Goal: Find specific page/section: Find specific page/section

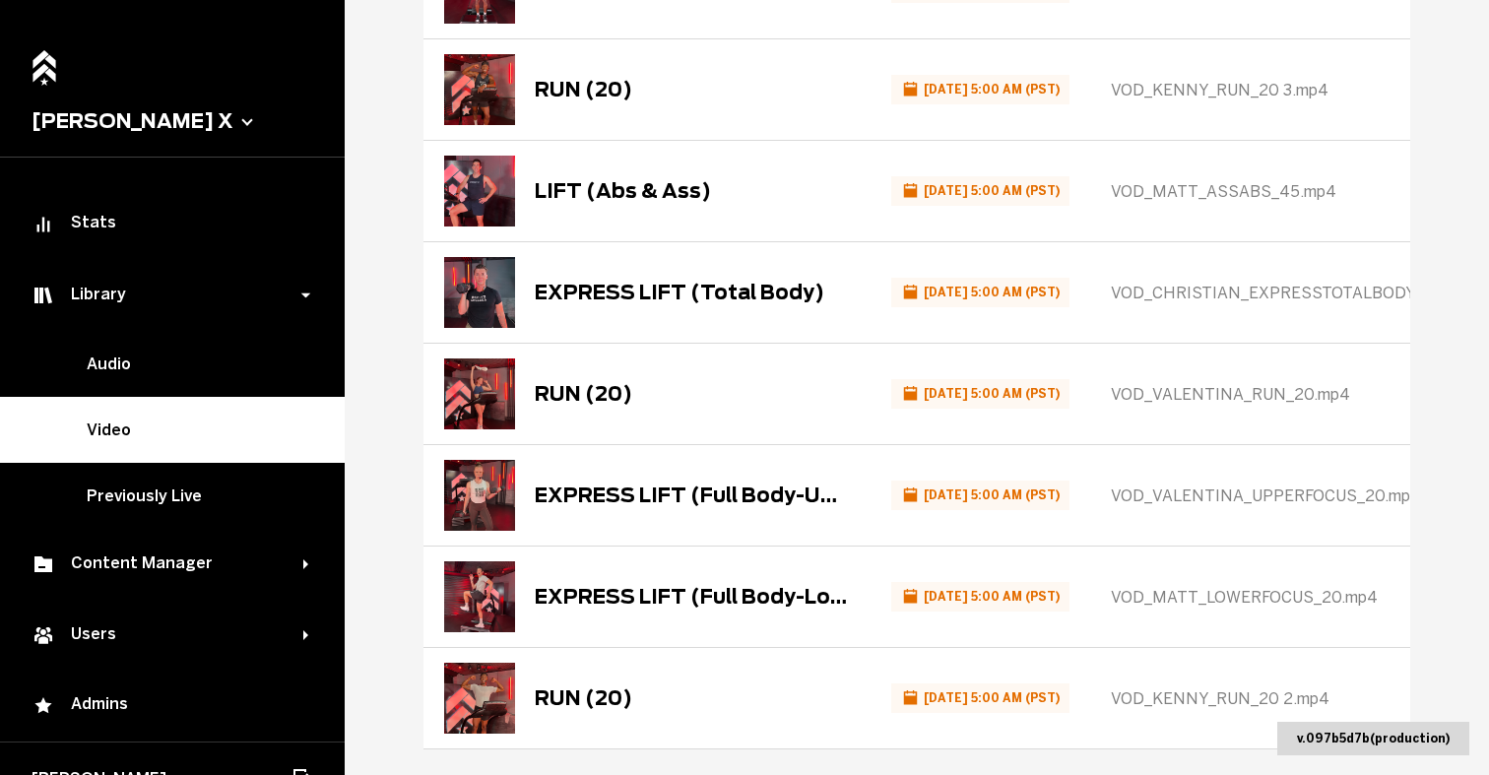
scroll to position [689, 0]
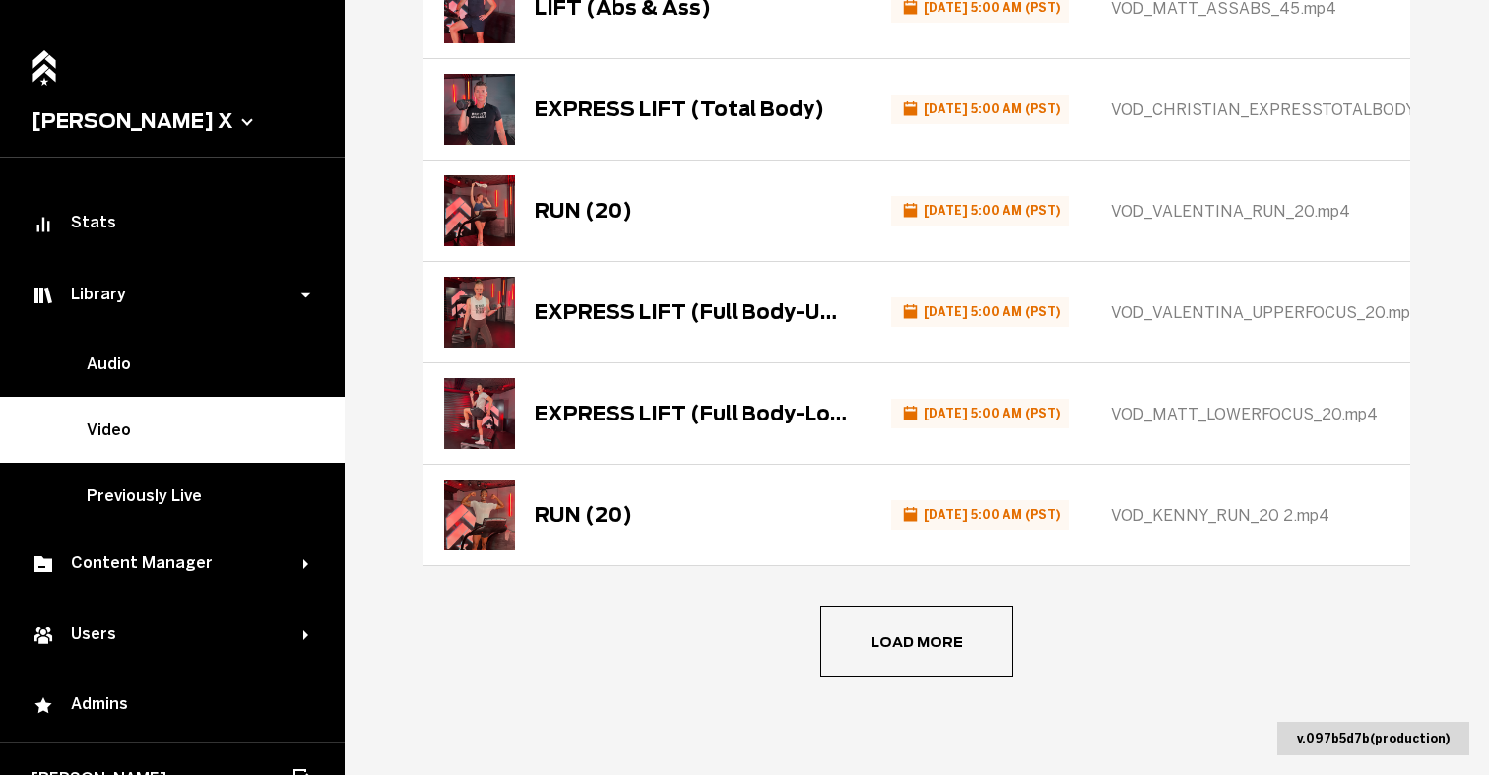
click at [134, 118] on button "[PERSON_NAME] X" at bounding box center [173, 121] width 282 height 24
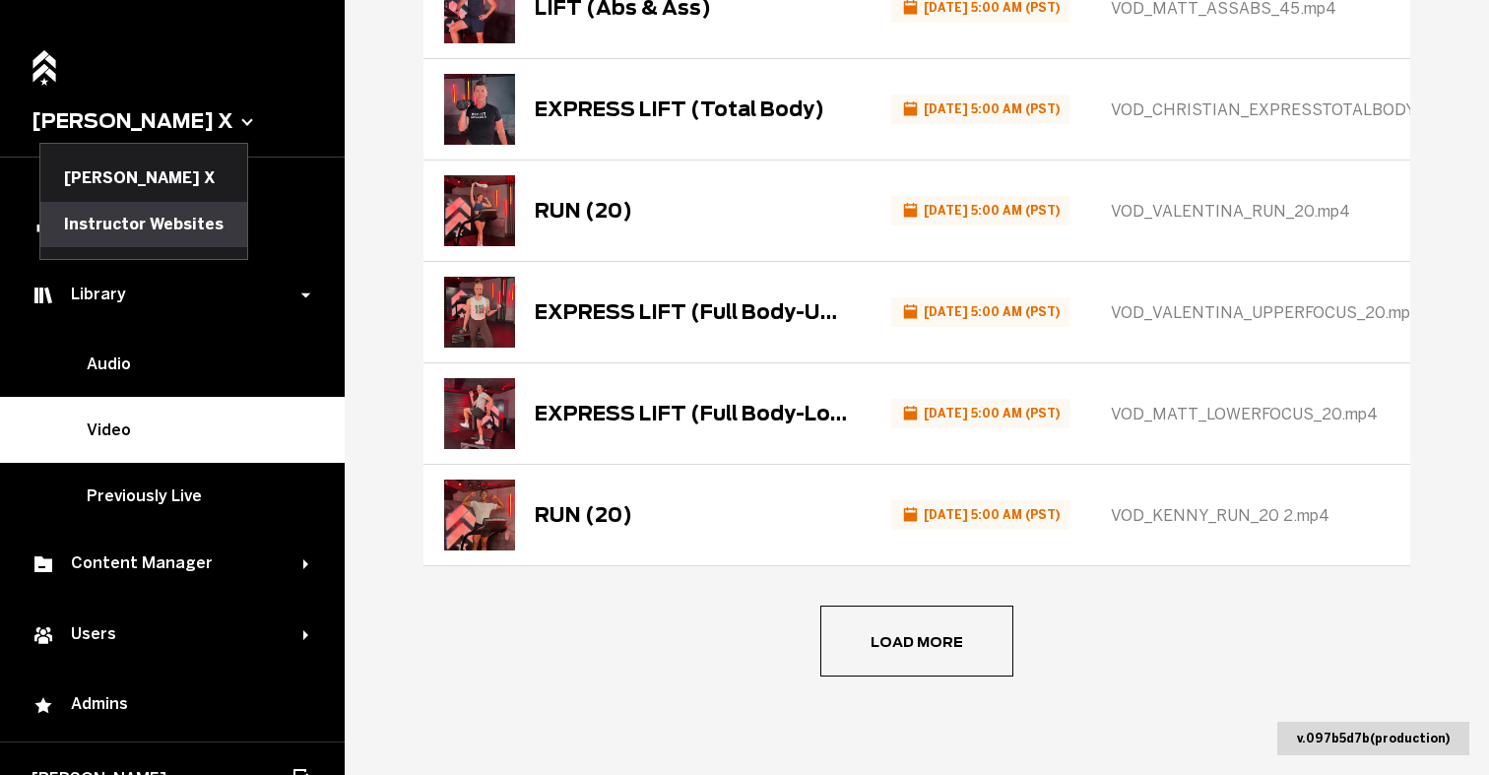
click at [150, 222] on button "Instructor Websites" at bounding box center [143, 224] width 207 height 45
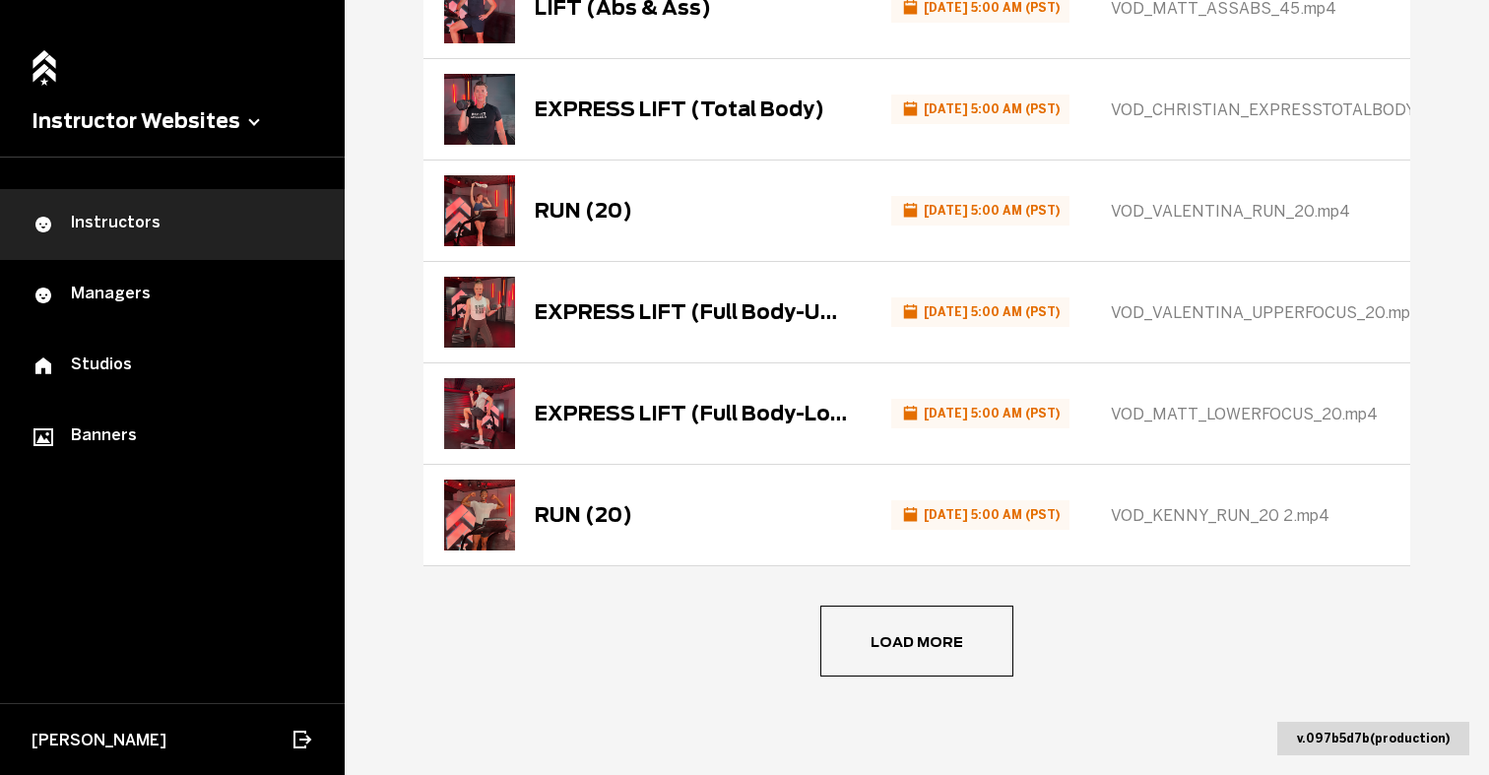
click at [108, 231] on div "Instructors" at bounding box center [173, 225] width 282 height 24
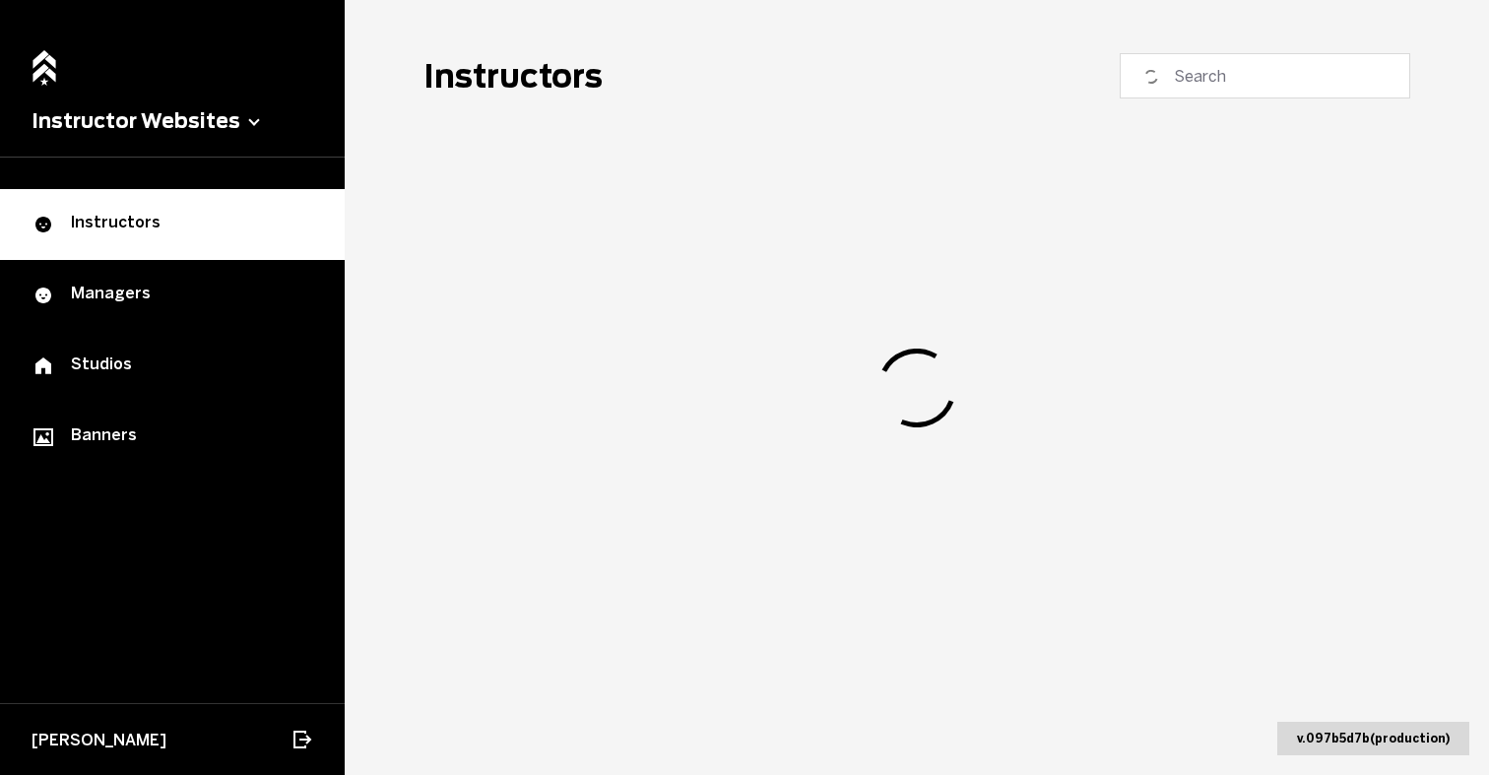
scroll to position [45, 0]
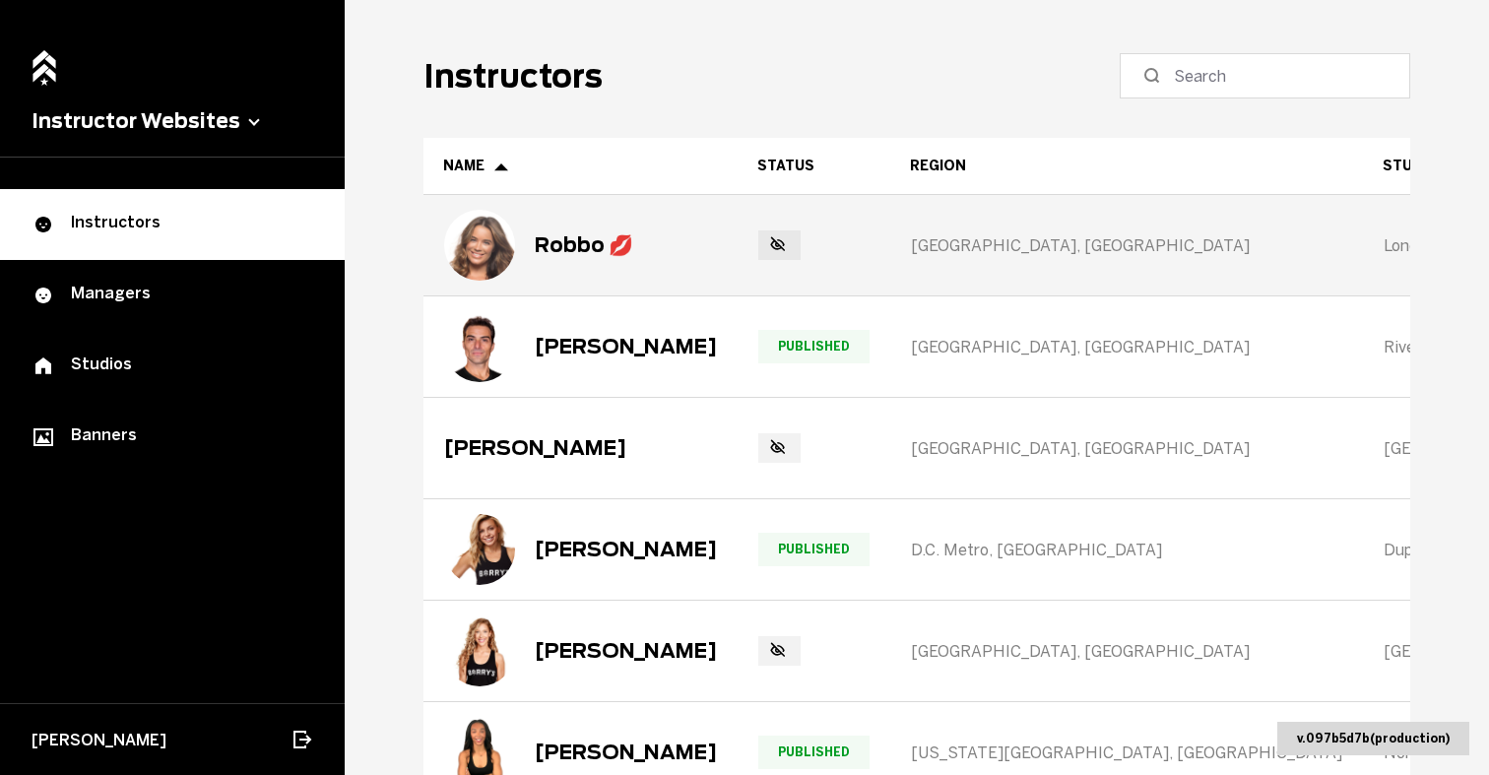
click at [578, 252] on div "Robbo 💋" at bounding box center [584, 245] width 98 height 24
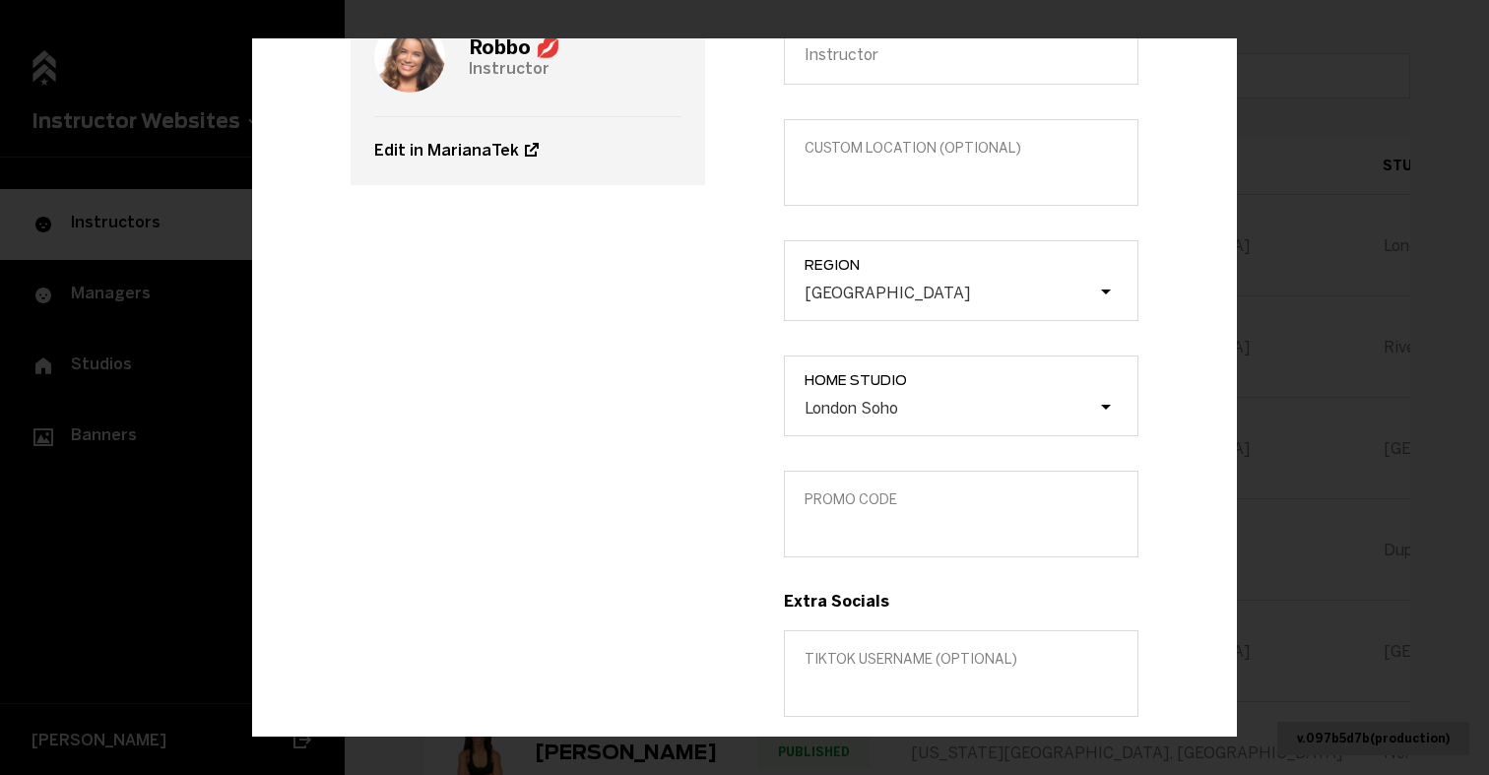
scroll to position [251, 0]
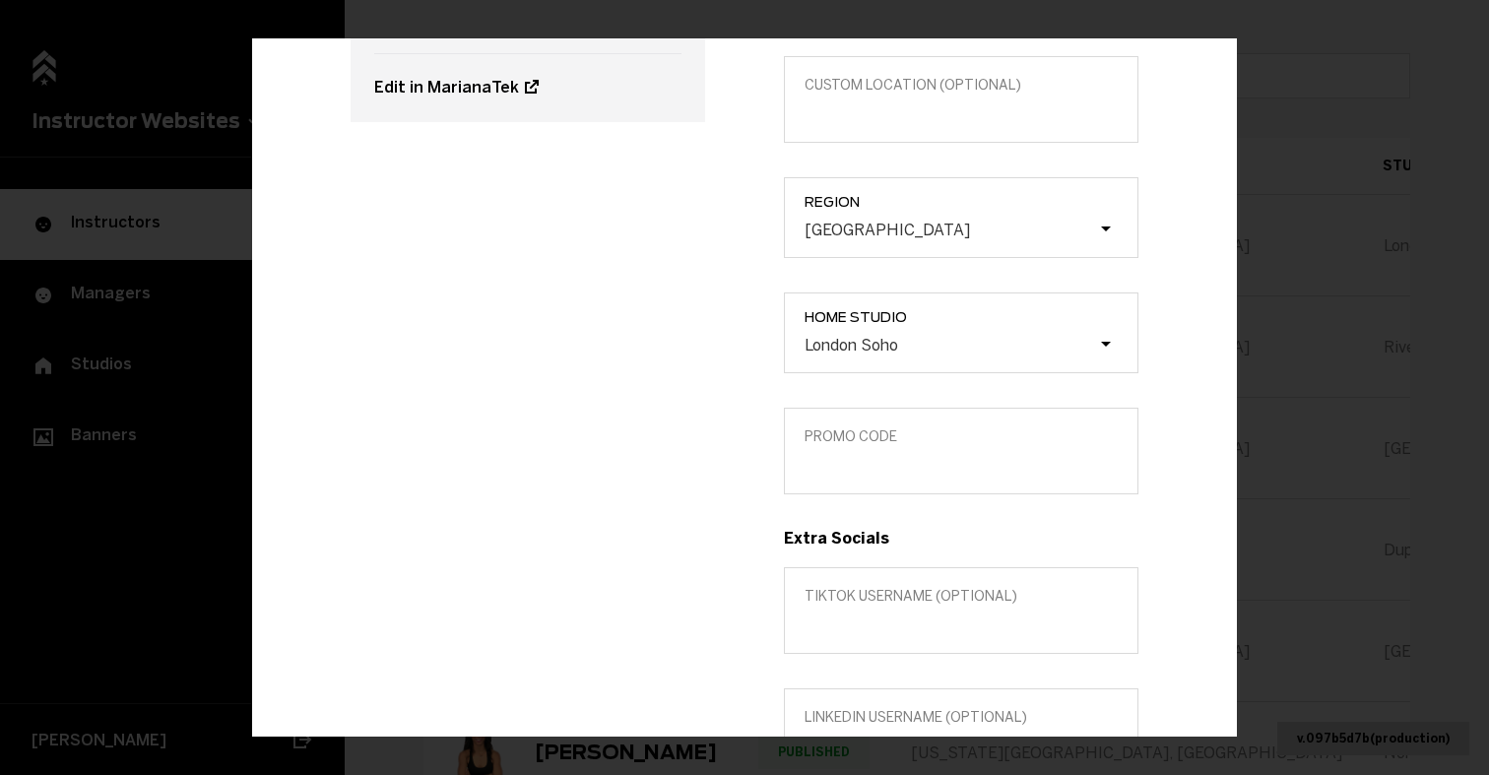
click at [863, 460] on label "Promo Code" at bounding box center [961, 450] width 354 height 87
click at [863, 460] on input "Promo Code" at bounding box center [960, 463] width 313 height 19
click at [676, 461] on div "Robbo 💋 Instructor Edit in MarianaTek" at bounding box center [527, 544] width 433 height 1220
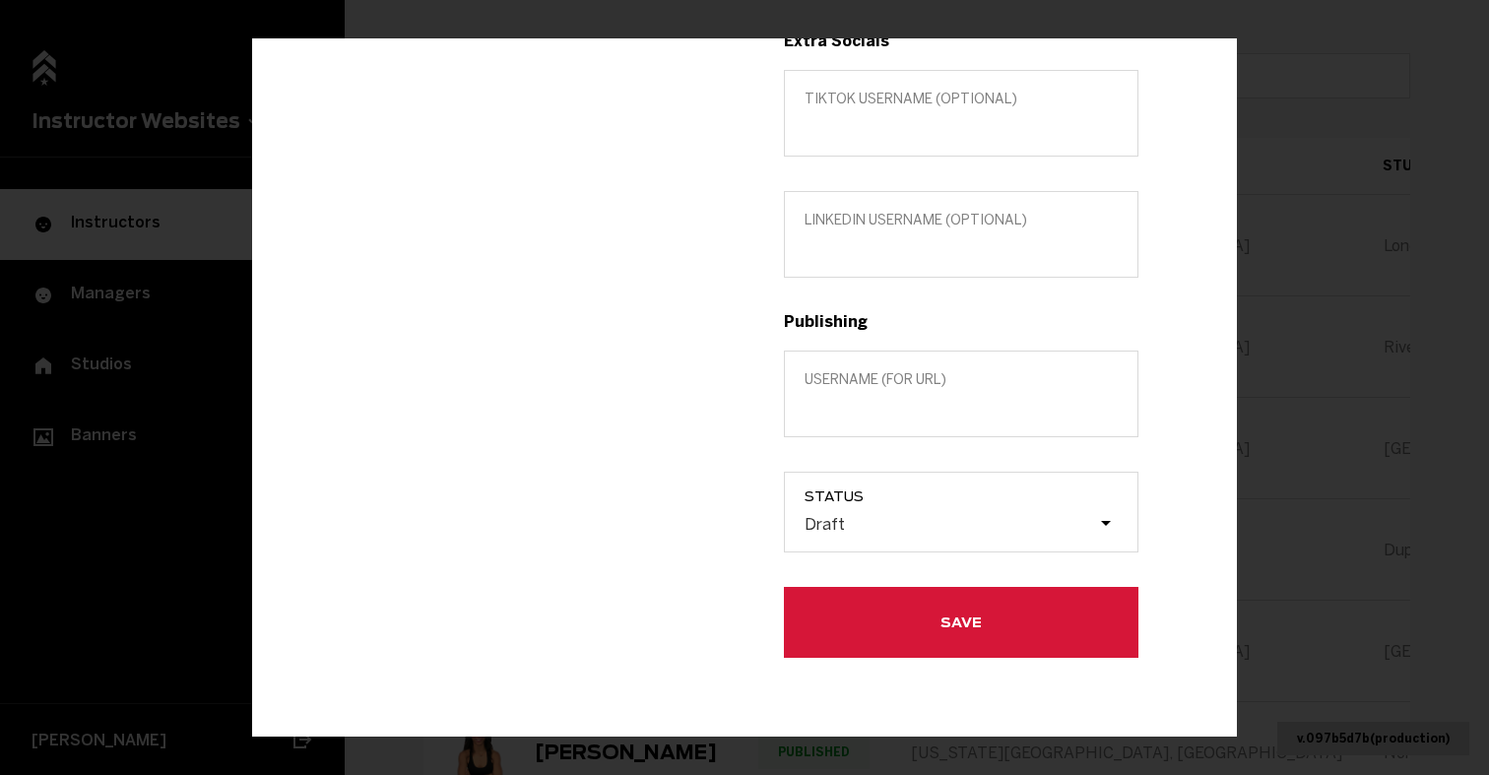
scroll to position [0, 0]
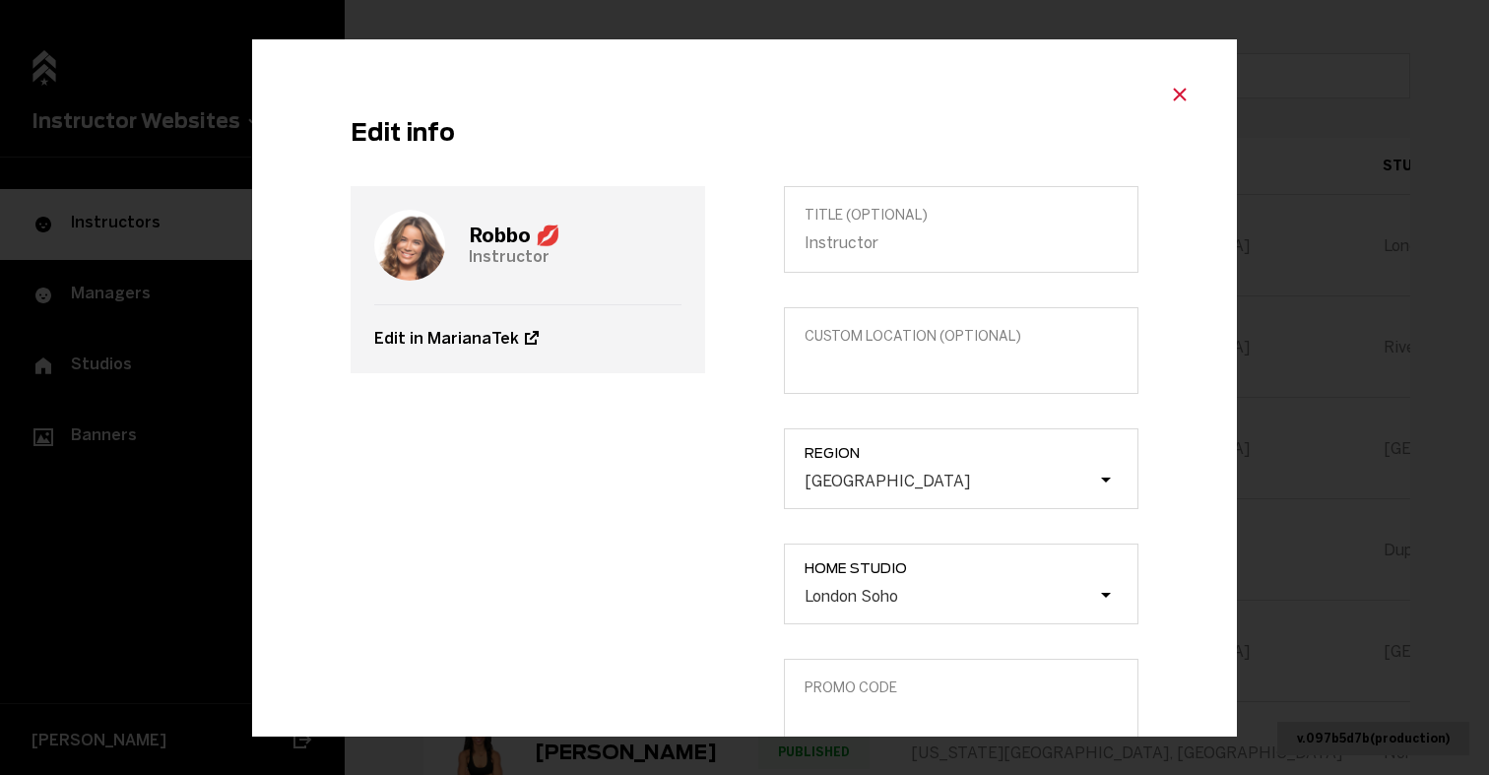
click at [1182, 98] on icon "Close modal" at bounding box center [1180, 95] width 24 height 24
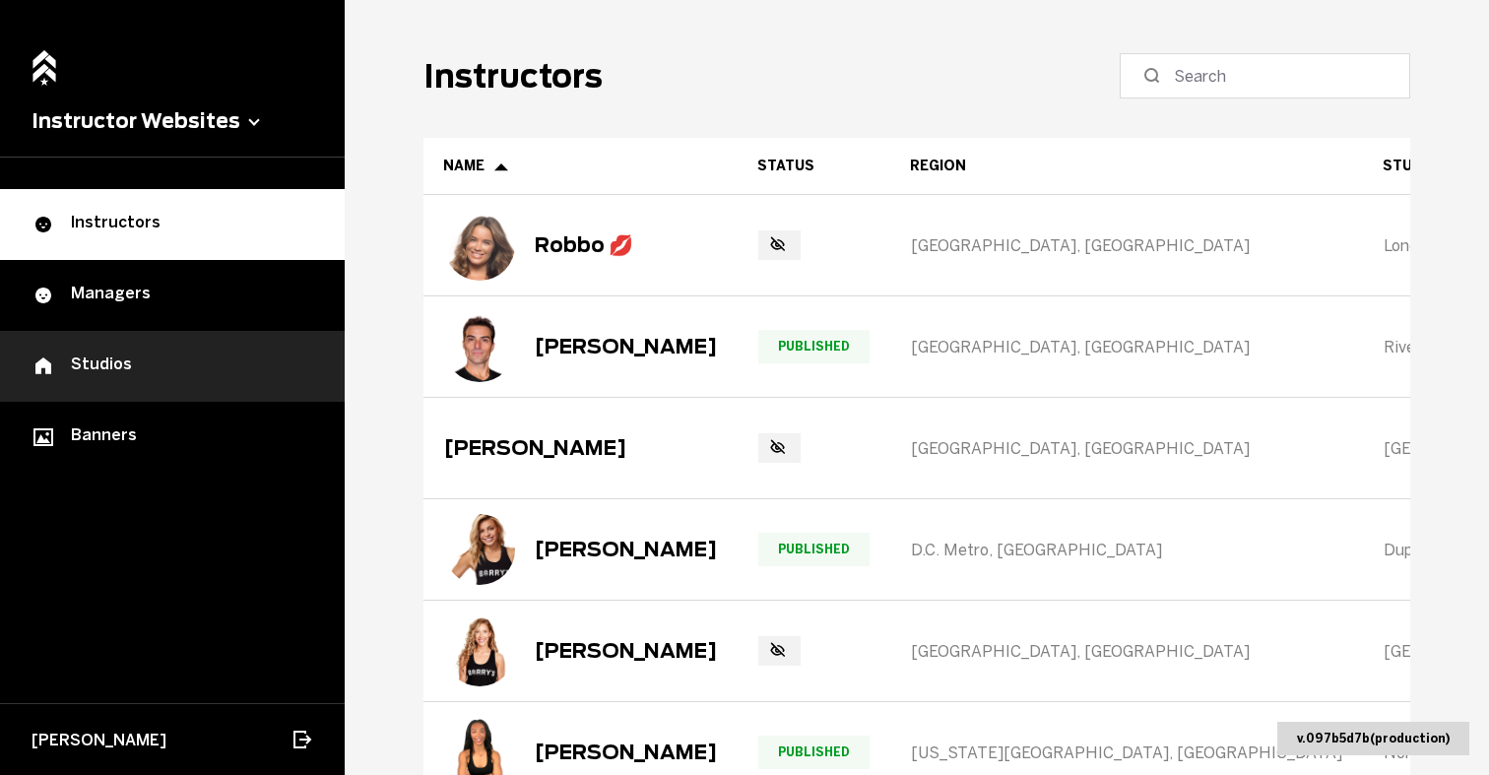
click at [99, 383] on link "Studios" at bounding box center [172, 366] width 345 height 71
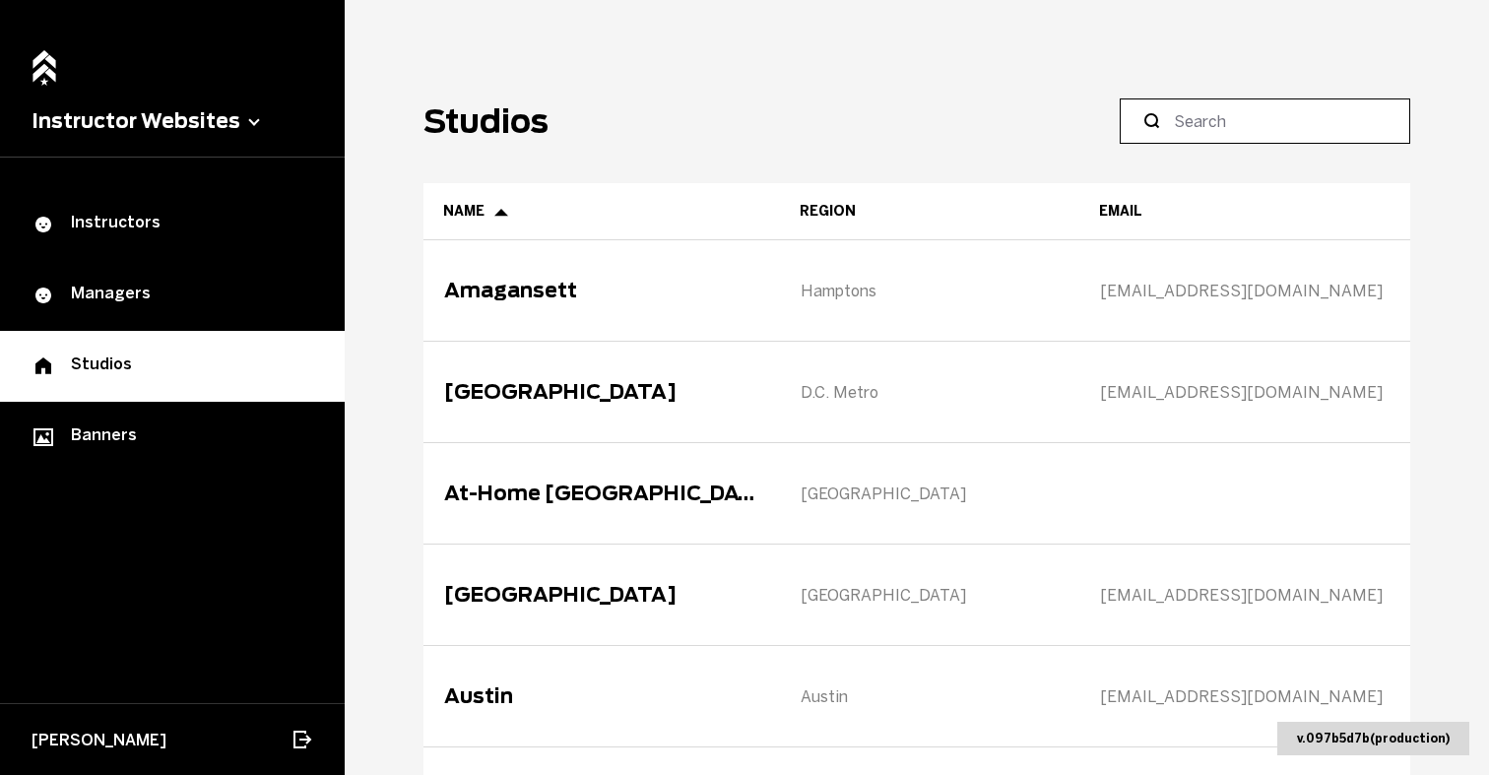
click at [1193, 110] on input at bounding box center [1272, 121] width 196 height 24
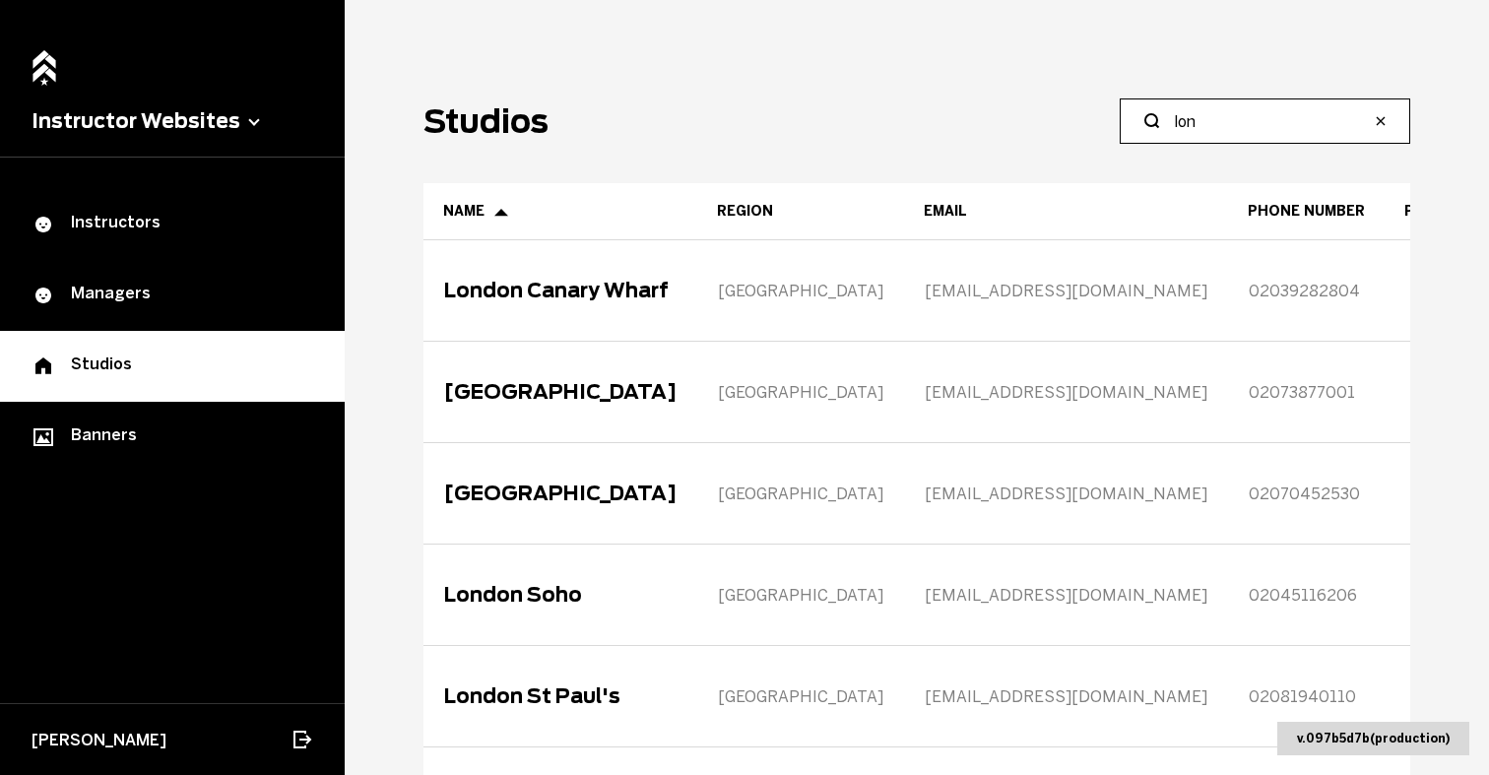
type input "lon"
click at [1383, 123] on icon "button" at bounding box center [1381, 121] width 8 height 8
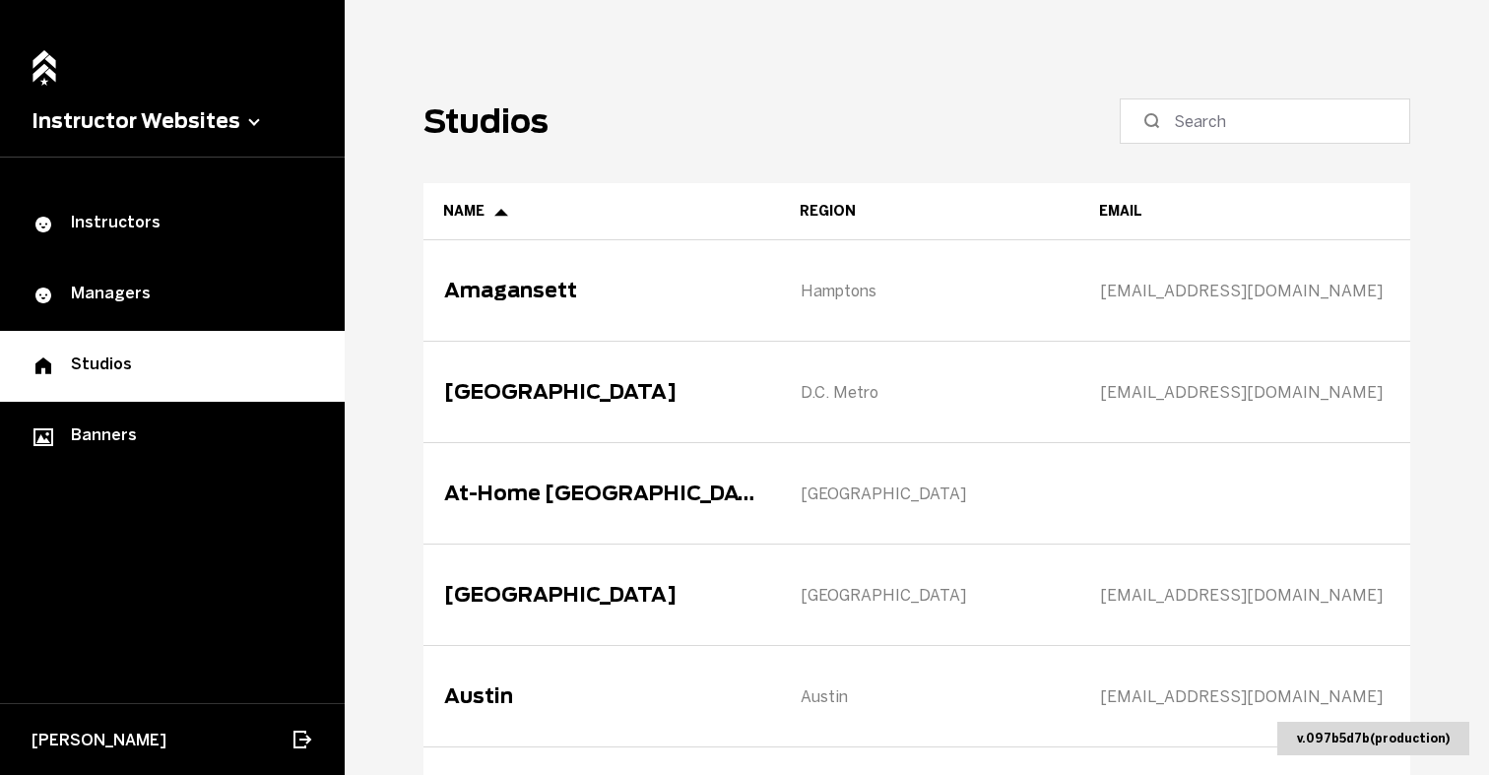
click at [707, 88] on main "Studios Name Region Email Phone Number Phone Number (SMS) Amagansett Hamptons […" at bounding box center [917, 387] width 1144 height 775
click at [237, 120] on button "Instructor Websites" at bounding box center [173, 121] width 282 height 24
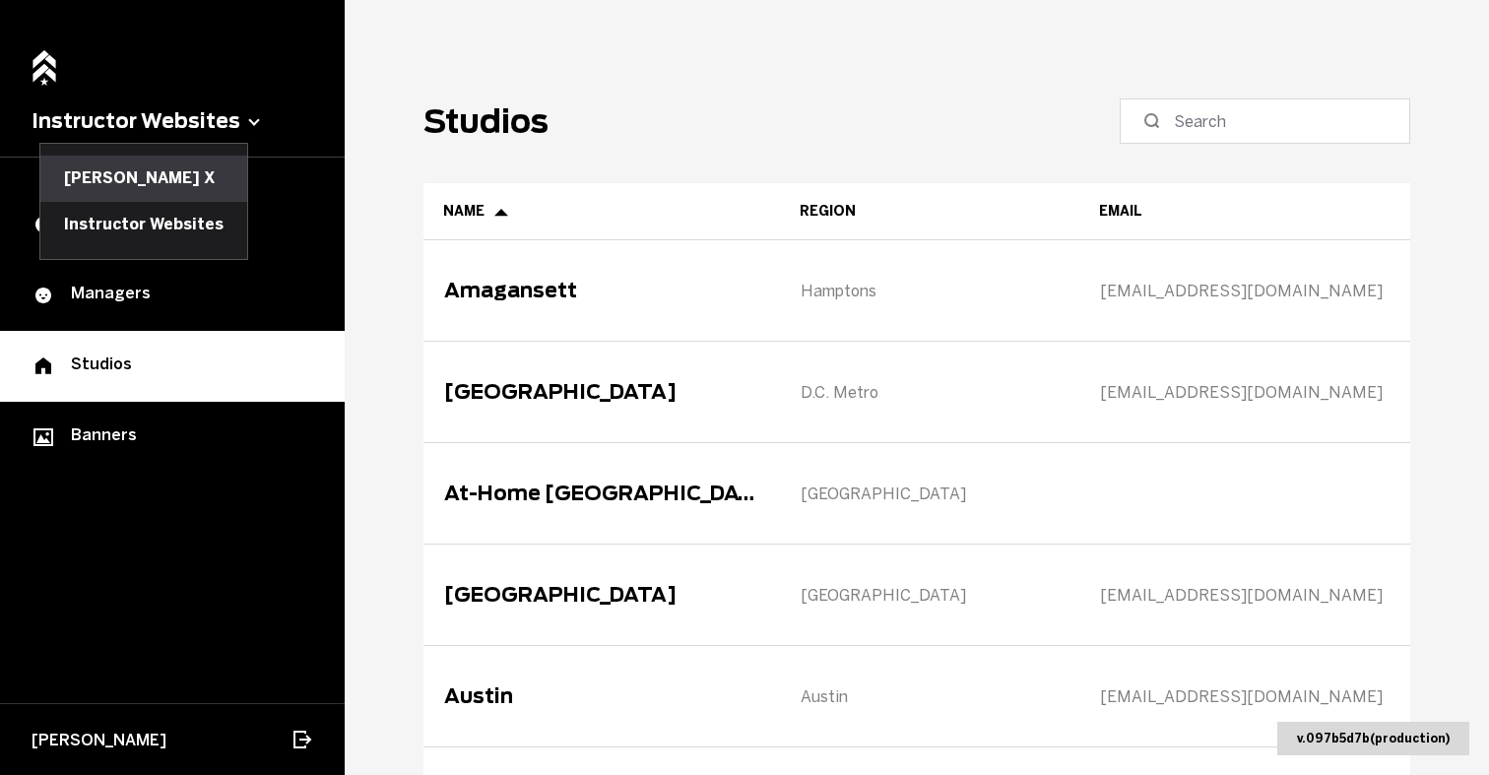
click at [148, 170] on button "[PERSON_NAME] X" at bounding box center [143, 178] width 207 height 45
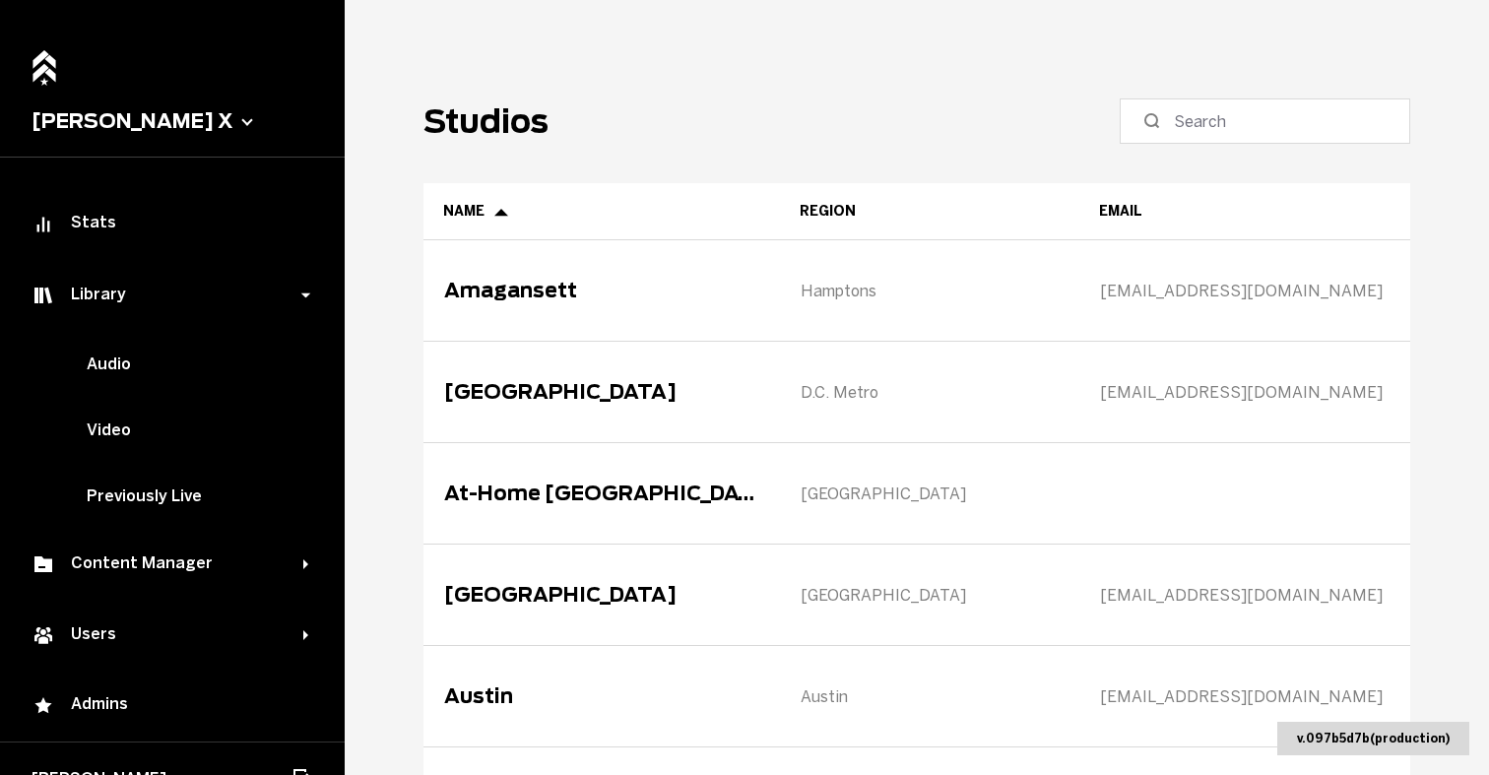
click at [141, 135] on span "[PERSON_NAME] X" at bounding box center [172, 122] width 345 height 72
click at [141, 121] on button "[PERSON_NAME] X" at bounding box center [173, 121] width 282 height 24
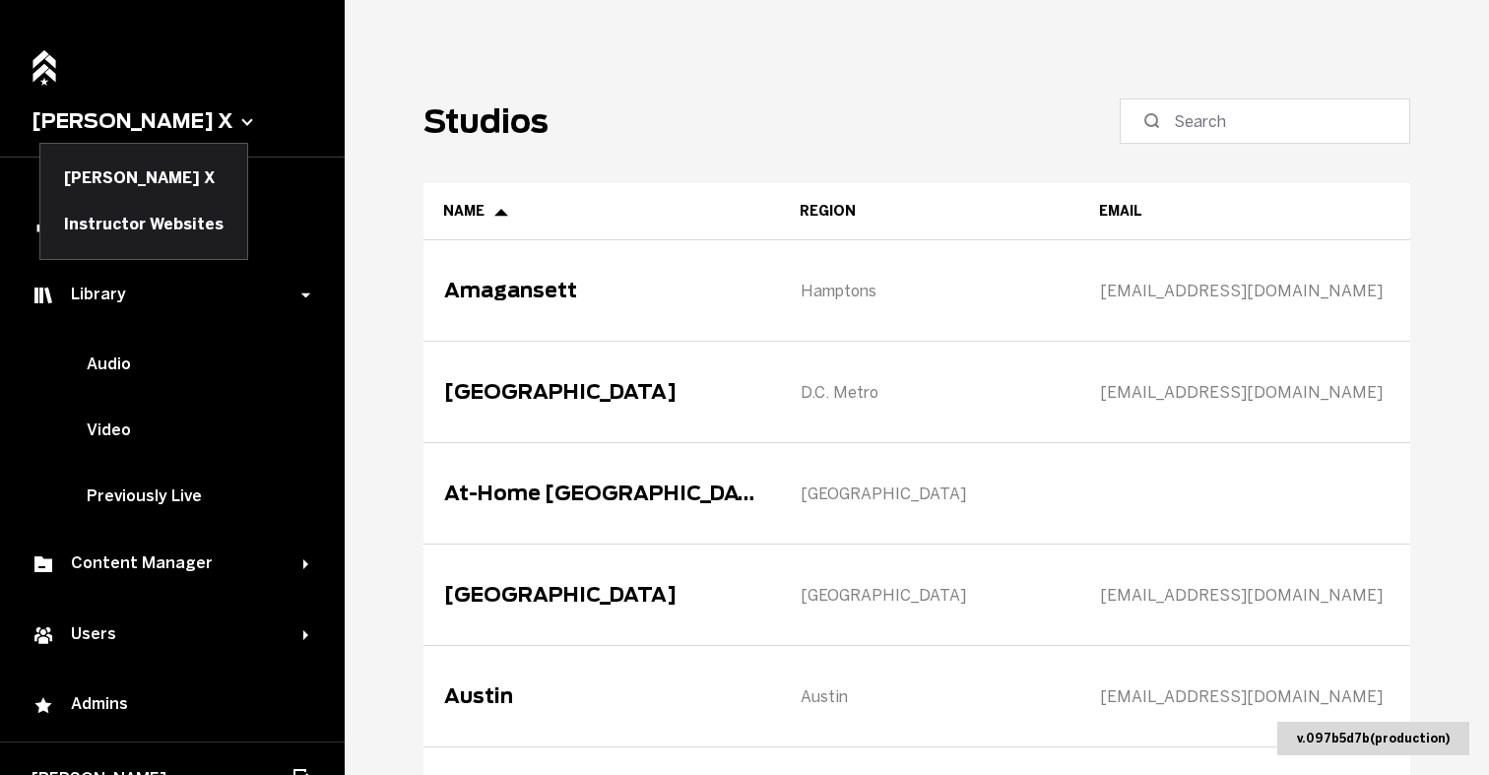
click at [414, 137] on main "Studios Name Region Email Phone Number Phone Number (SMS) Amagansett Hamptons […" at bounding box center [917, 387] width 1144 height 775
click at [457, 126] on h1 "Studios" at bounding box center [485, 121] width 125 height 38
click at [720, 56] on main "Studios Name Region Email Phone Number Phone Number (SMS) Amagansett Hamptons […" at bounding box center [917, 387] width 1144 height 775
click at [434, 52] on main "Studios Name Region Email Phone Number Phone Number (SMS) Amagansett Hamptons […" at bounding box center [917, 387] width 1144 height 775
